Goal: Transaction & Acquisition: Obtain resource

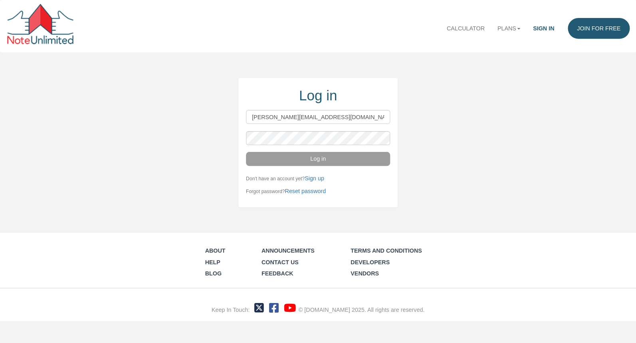
type input "wayne@noteschool.com"
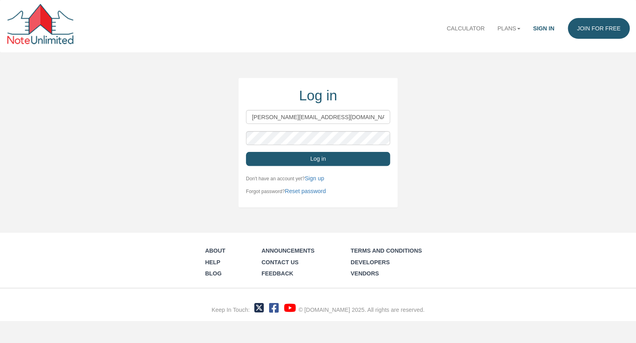
click at [351, 160] on button "Log in" at bounding box center [318, 159] width 144 height 14
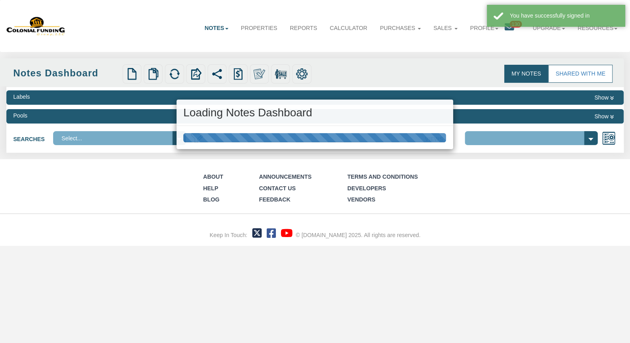
select select "316"
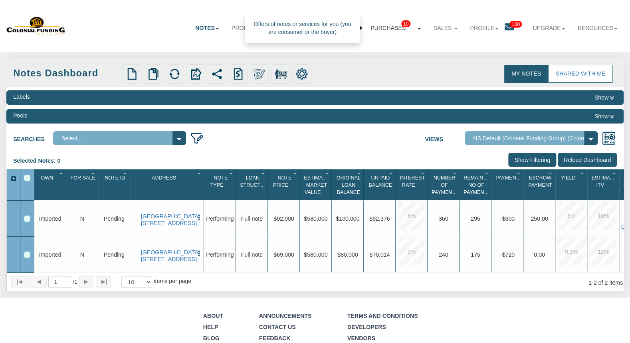
click at [384, 24] on link "Purchases 10" at bounding box center [395, 28] width 63 height 21
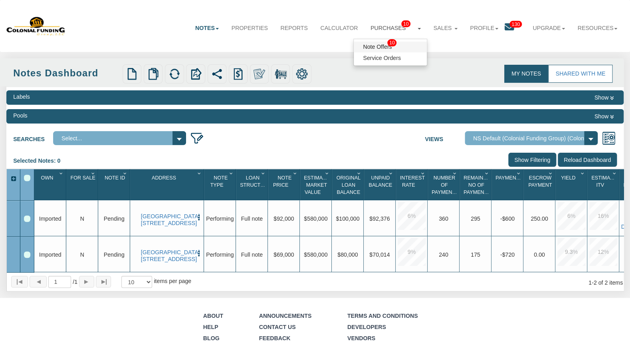
click at [369, 48] on link "Note Offers 10" at bounding box center [390, 47] width 73 height 11
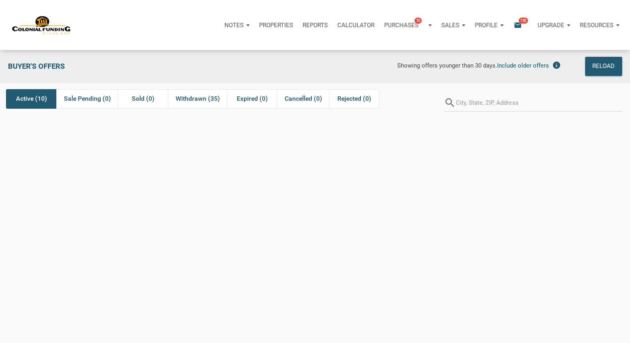
click at [32, 99] on span "Active (10)" at bounding box center [31, 99] width 31 height 10
